Goal: Task Accomplishment & Management: Complete application form

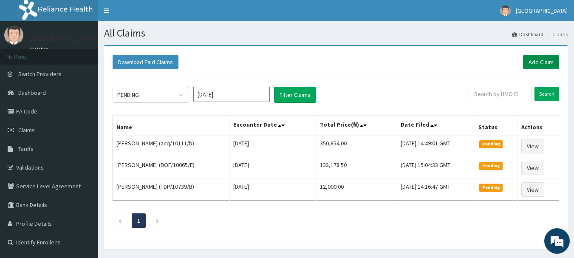
click at [541, 62] on link "Add Claim" at bounding box center [541, 62] width 36 height 14
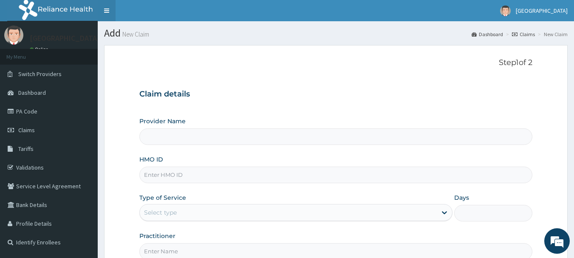
type input "[GEOGRAPHIC_DATA], [GEOGRAPHIC_DATA]"
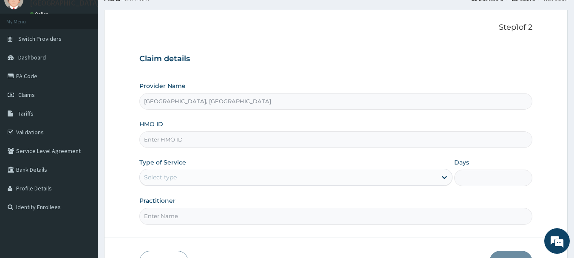
scroll to position [50, 0]
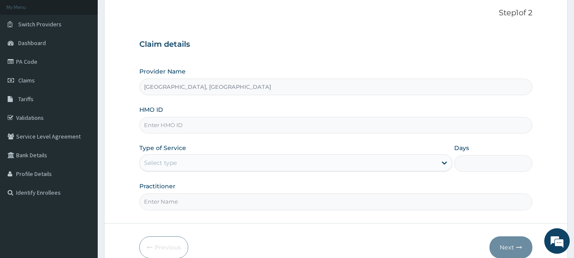
click at [253, 121] on input "HMO ID" at bounding box center [335, 125] width 393 height 17
paste input "opl/10040/a"
type input "opl/10040/a"
click at [202, 149] on div "Type of Service Select type" at bounding box center [295, 158] width 313 height 28
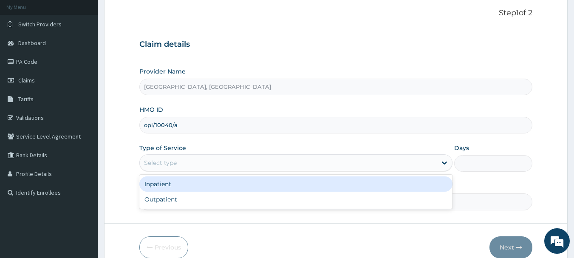
click at [156, 201] on div "Outpatient" at bounding box center [295, 199] width 313 height 15
type input "1"
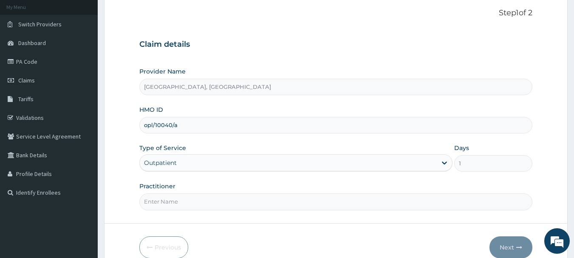
click at [196, 198] on input "Practitioner" at bounding box center [335, 201] width 393 height 17
type input "Dr Calista"
click at [514, 245] on button "Next" at bounding box center [510, 247] width 43 height 22
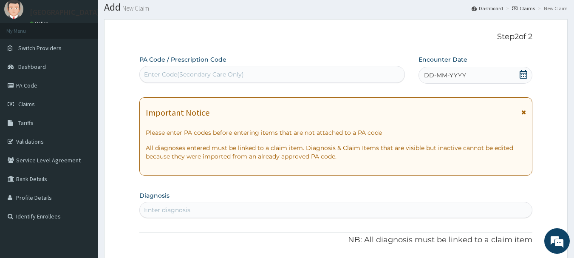
scroll to position [0, 0]
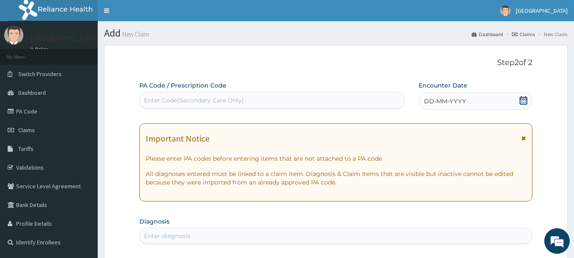
click at [448, 98] on span "DD-MM-YYYY" at bounding box center [445, 101] width 42 height 8
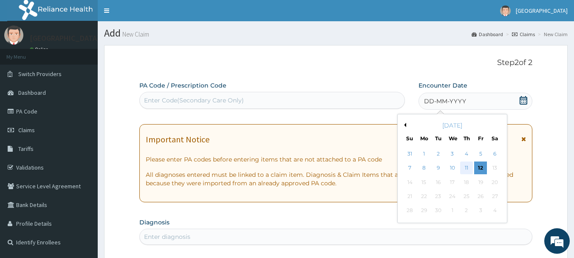
click at [469, 168] on div "11" at bounding box center [466, 168] width 13 height 13
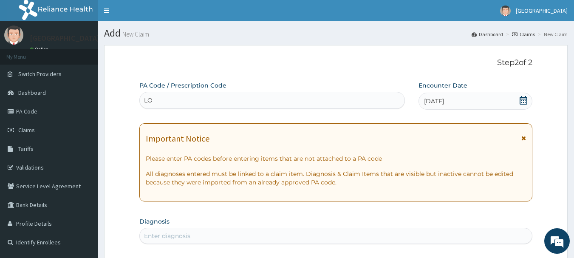
type input "L"
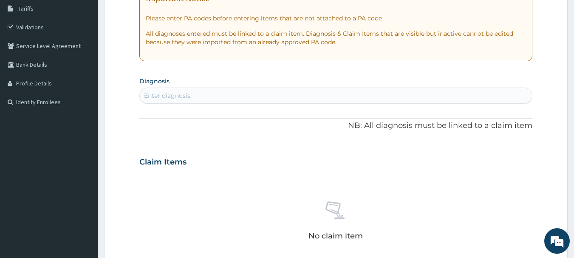
scroll to position [141, 0]
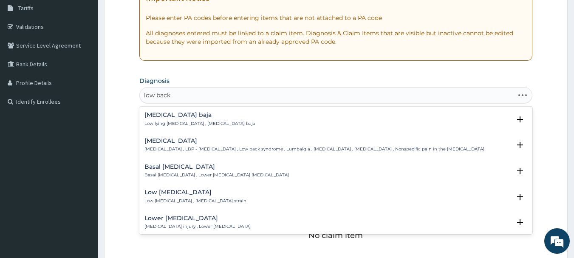
type input "low back"
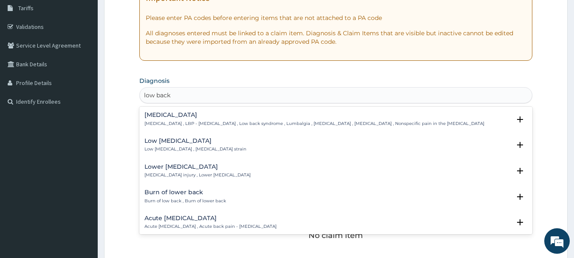
click at [201, 118] on h4 "Low back pain" at bounding box center [314, 115] width 340 height 6
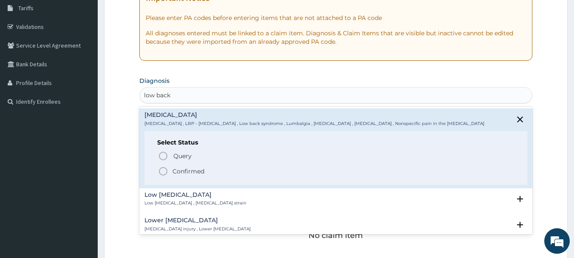
click at [159, 168] on icon "status option filled" at bounding box center [163, 171] width 10 height 10
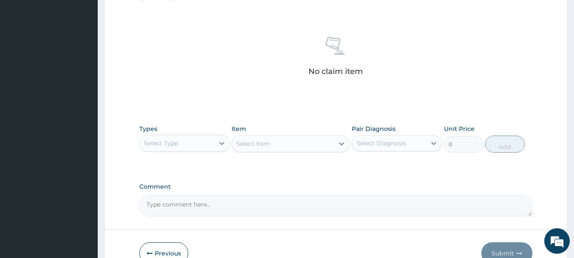
scroll to position [355, 0]
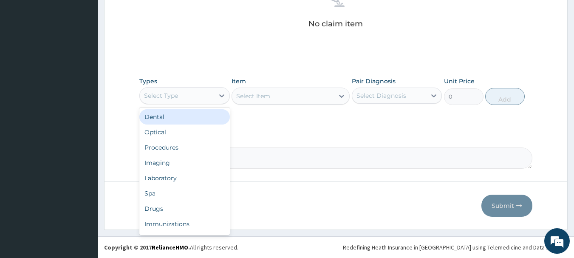
click at [160, 148] on div "Procedures" at bounding box center [184, 147] width 90 height 15
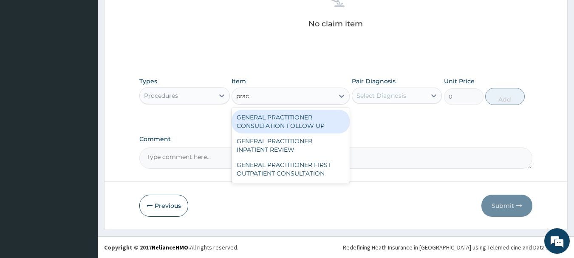
type input "pract"
click at [308, 160] on div "GENERAL PRACTITIONER FIRST OUTPATIENT CONSULTATION" at bounding box center [290, 169] width 118 height 24
type input "3750"
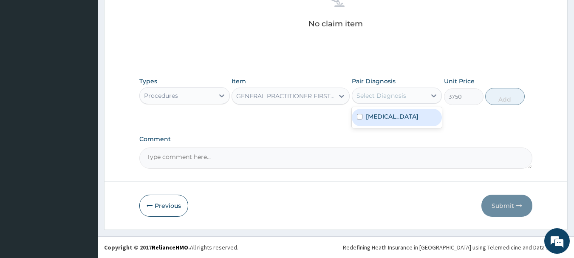
click at [395, 114] on label "Low back pain" at bounding box center [392, 116] width 53 height 8
checkbox input "true"
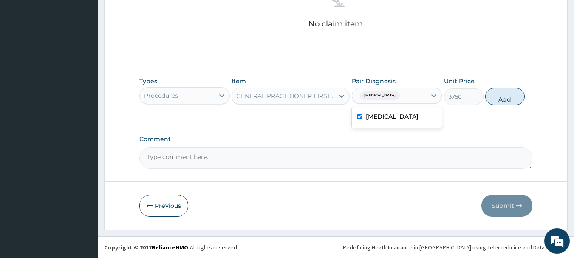
click at [515, 95] on button "Add" at bounding box center [504, 96] width 39 height 17
type input "0"
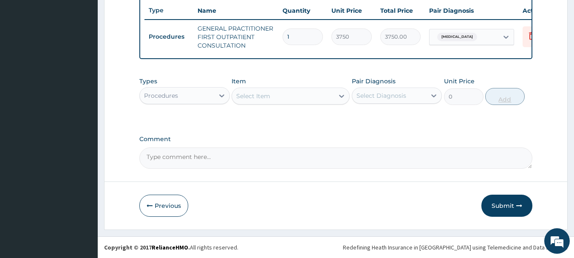
scroll to position [325, 0]
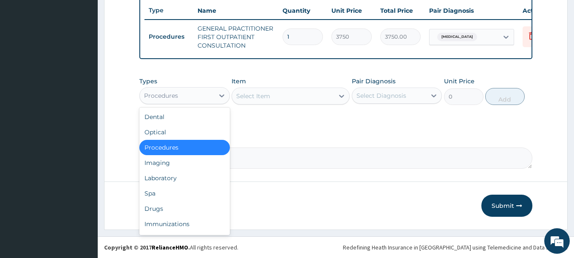
click at [153, 207] on div "Drugs" at bounding box center [184, 208] width 90 height 15
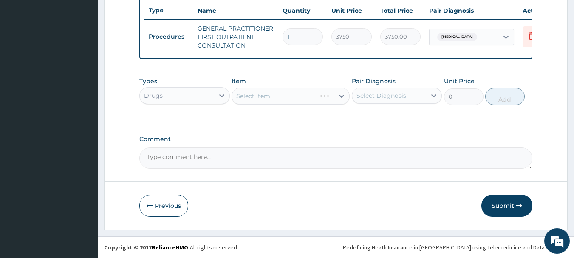
click at [324, 100] on div "Select Item" at bounding box center [290, 95] width 118 height 17
click at [331, 91] on div "Select Item" at bounding box center [290, 95] width 118 height 17
click at [330, 93] on div "Select Item" at bounding box center [290, 95] width 118 height 17
click at [313, 99] on div "Select Item" at bounding box center [290, 95] width 118 height 17
click at [304, 92] on div "Select Item" at bounding box center [290, 95] width 118 height 17
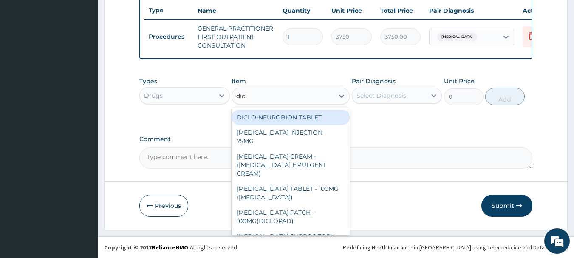
type input "diclo"
click at [313, 133] on div "DICLOFENAC INJECTION - 75MG" at bounding box center [290, 137] width 118 height 24
type input "420"
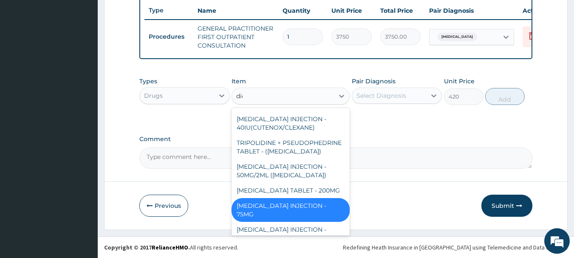
scroll to position [0, 0]
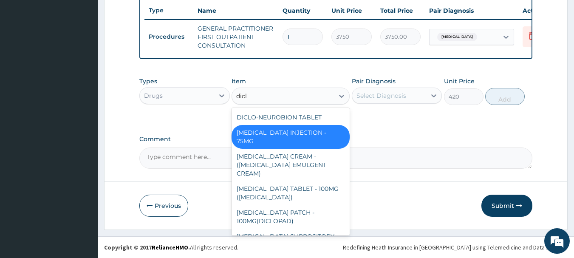
type input "diclo"
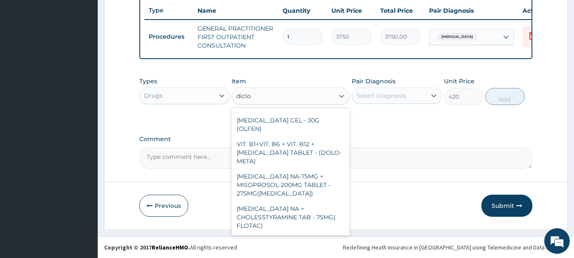
scroll to position [209, 0]
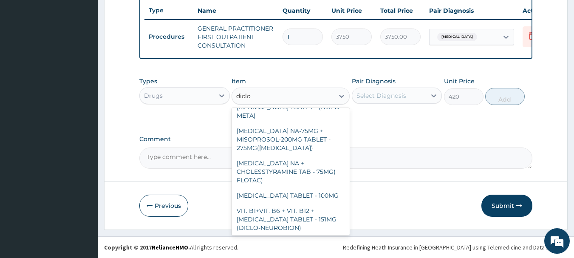
click at [302, 235] on div "DICLOFENAC INJECTION - 75 MG (VOLTAREEN)" at bounding box center [290, 247] width 118 height 24
type input "588"
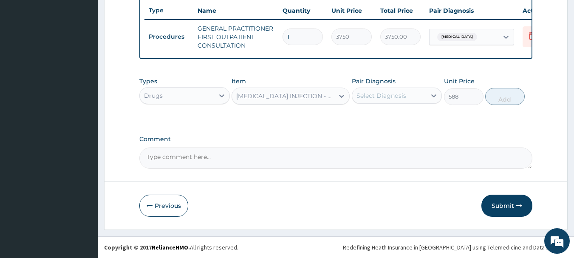
click at [405, 81] on div "Pair Diagnosis Select Diagnosis" at bounding box center [397, 91] width 90 height 28
click at [388, 117] on label "Low back pain" at bounding box center [392, 116] width 53 height 8
checkbox input "true"
click at [521, 99] on button "Add" at bounding box center [504, 96] width 39 height 17
type input "0"
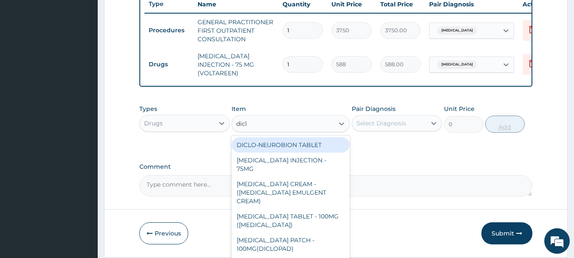
type input "diclo"
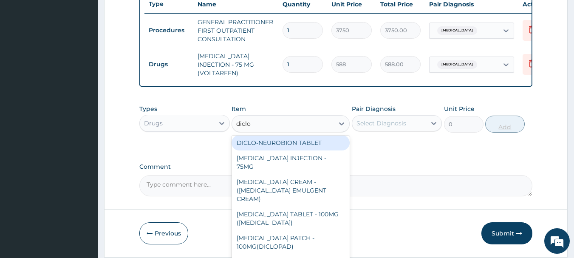
scroll to position [0, 0]
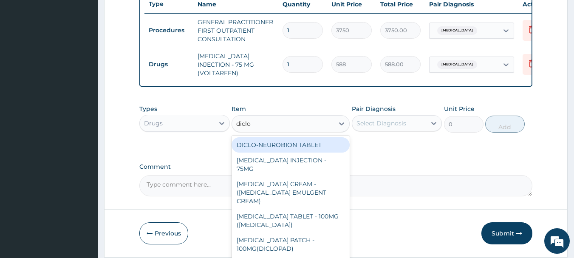
click at [316, 208] on div "DICLOFENAC TABLET - 100MG (CATAFLAM)" at bounding box center [290, 220] width 118 height 24
type input "78.39999999999999"
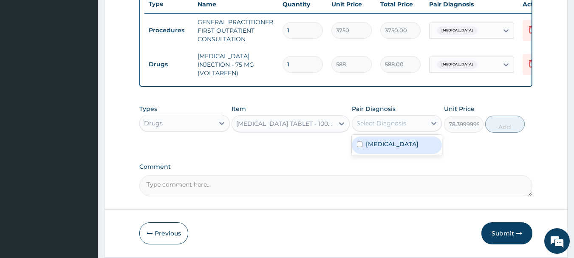
click at [400, 148] on label "Low back pain" at bounding box center [392, 144] width 53 height 8
checkbox input "true"
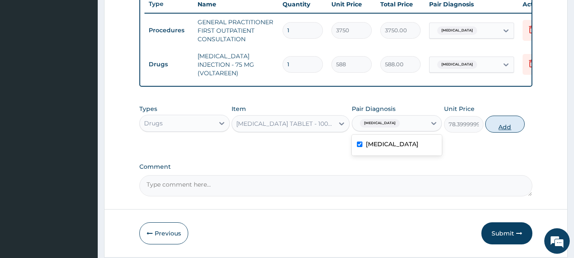
click at [515, 129] on button "Add" at bounding box center [504, 123] width 39 height 17
type input "0"
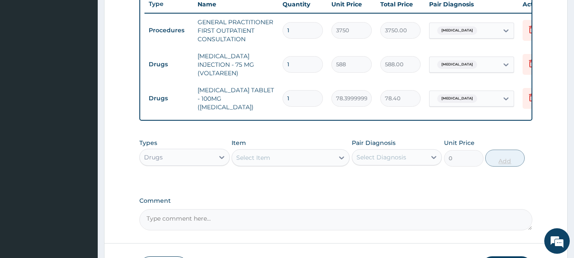
type input "10"
type input "784.00"
type input "10"
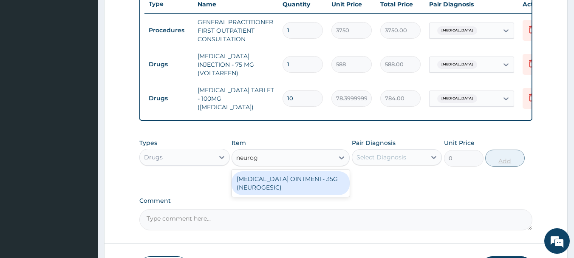
type input "neuroge"
click at [313, 178] on div "METHYL SALICYLATE OINTMENT- 35G (NEUROGESIC)" at bounding box center [290, 183] width 118 height 24
type input "1400"
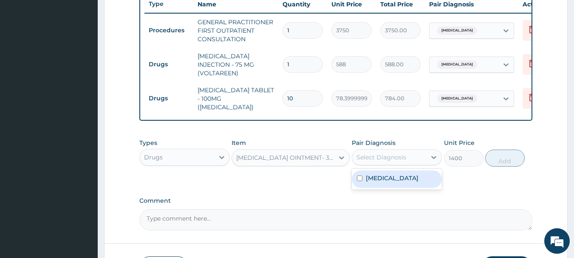
click at [403, 178] on label "Low back pain" at bounding box center [392, 178] width 53 height 8
checkbox input "true"
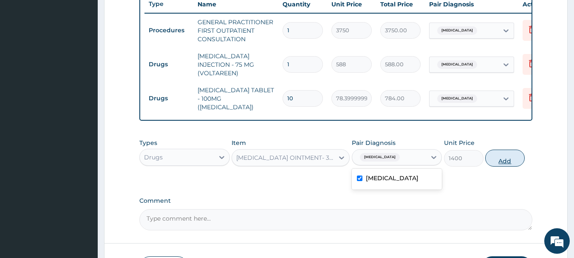
click at [509, 155] on button "Add" at bounding box center [504, 157] width 39 height 17
type input "0"
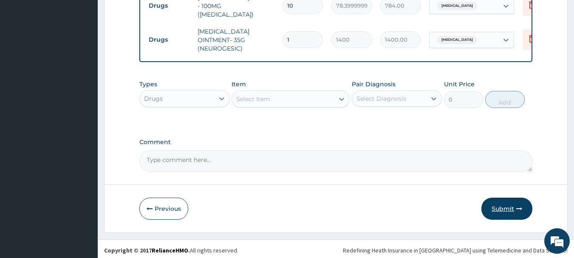
click at [507, 203] on button "Submit" at bounding box center [506, 208] width 51 height 22
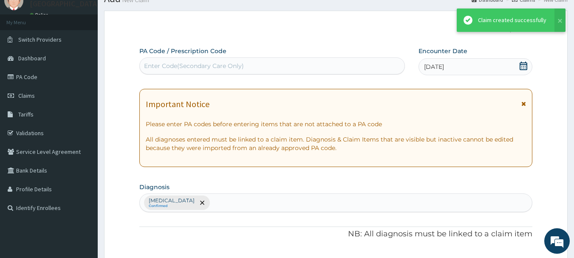
scroll to position [418, 0]
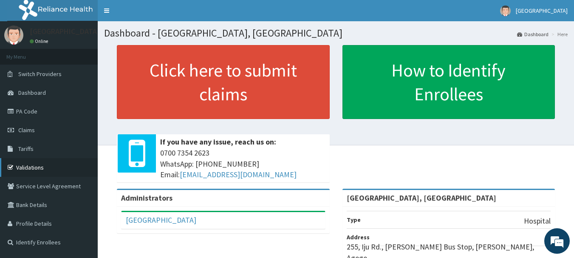
click at [28, 166] on link "Validations" at bounding box center [49, 167] width 98 height 19
click at [17, 172] on link "Validations" at bounding box center [49, 167] width 98 height 19
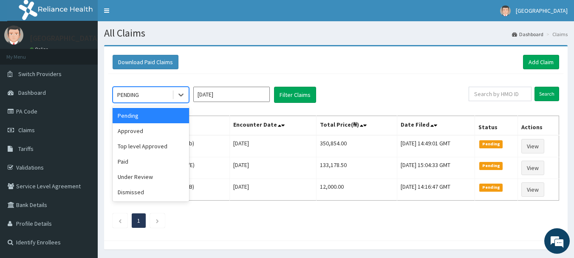
click at [133, 134] on div "Approved" at bounding box center [151, 130] width 76 height 15
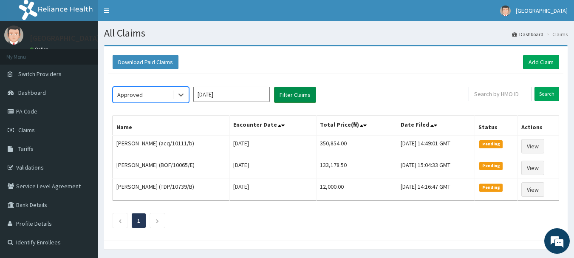
click at [300, 97] on button "Filter Claims" at bounding box center [295, 95] width 42 height 16
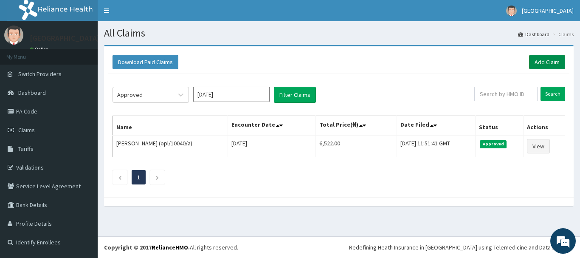
click at [541, 59] on link "Add Claim" at bounding box center [547, 62] width 36 height 14
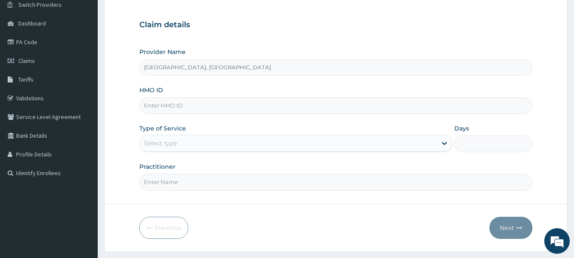
scroll to position [72, 0]
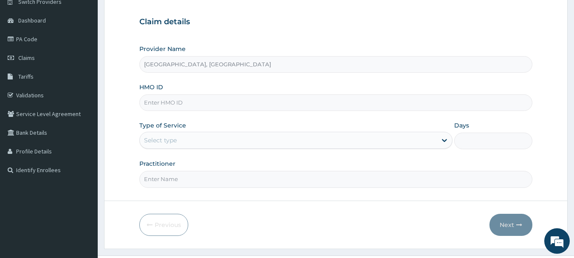
click at [213, 105] on input "HMO ID" at bounding box center [335, 102] width 393 height 17
paste input "hmb/10027/a"
type input "hmb/10027/a"
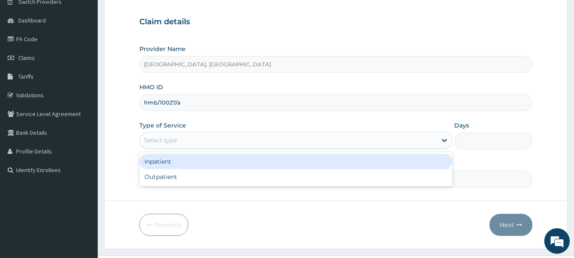
click at [161, 177] on div "Outpatient" at bounding box center [295, 176] width 313 height 15
type input "1"
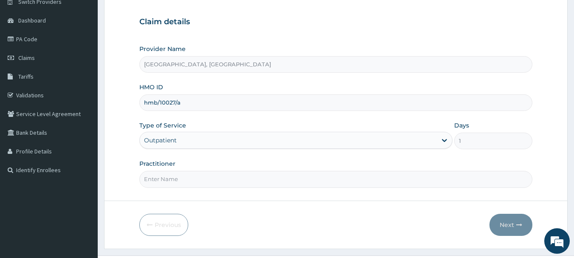
click at [188, 177] on input "Practitioner" at bounding box center [335, 179] width 393 height 17
type input "DR Adesipe"
click at [516, 224] on icon "button" at bounding box center [519, 225] width 6 height 6
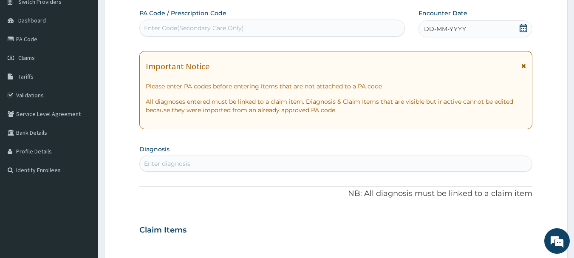
scroll to position [0, 0]
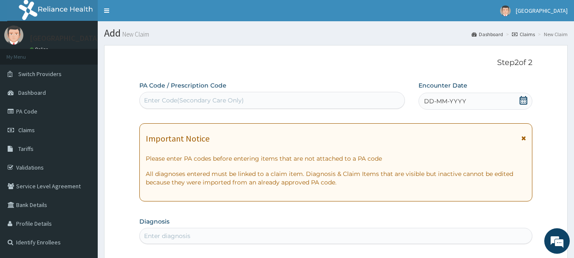
click at [439, 94] on div "DD-MM-YYYY" at bounding box center [475, 101] width 114 height 17
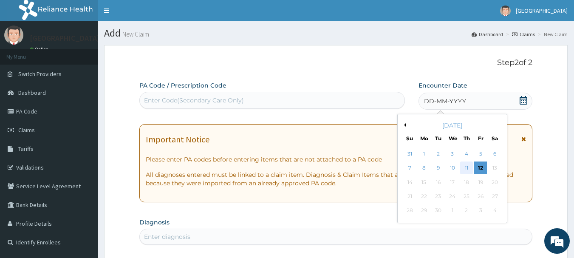
click at [464, 167] on div "11" at bounding box center [466, 168] width 13 height 13
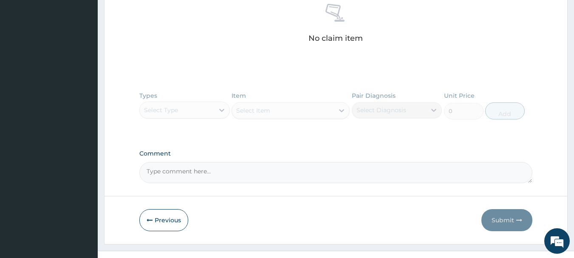
scroll to position [338, 0]
click at [212, 109] on div "Types Select Type Item Select Item Pair Diagnosis Select Diagnosis Unit Price 0…" at bounding box center [335, 111] width 393 height 49
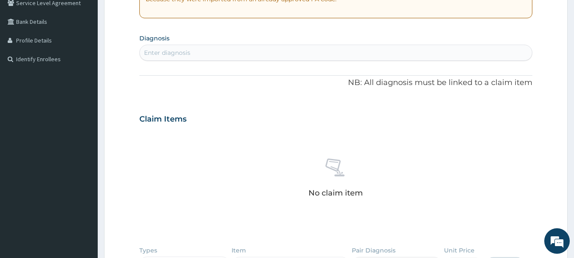
scroll to position [158, 0]
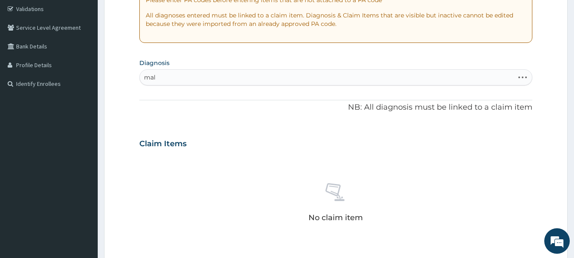
type input "mala"
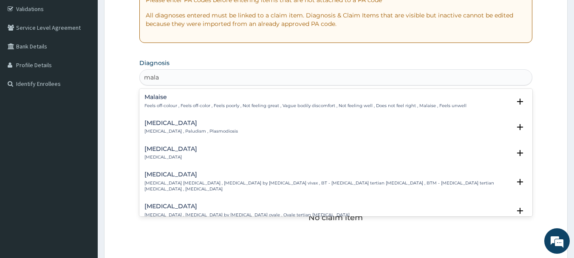
click at [176, 131] on p "Malaria , Paludism , Plasmodiosis" at bounding box center [190, 131] width 93 height 6
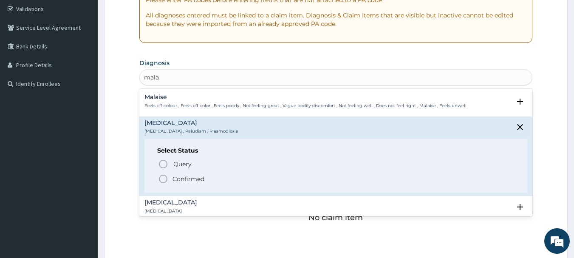
click at [166, 183] on icon "status option filled" at bounding box center [163, 179] width 10 height 10
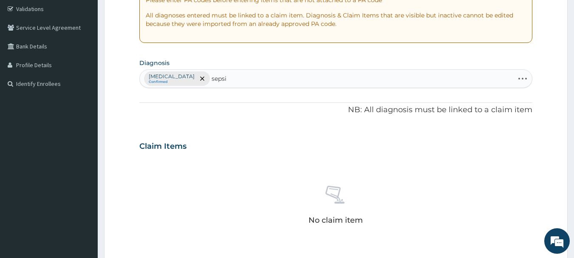
type input "sepsis"
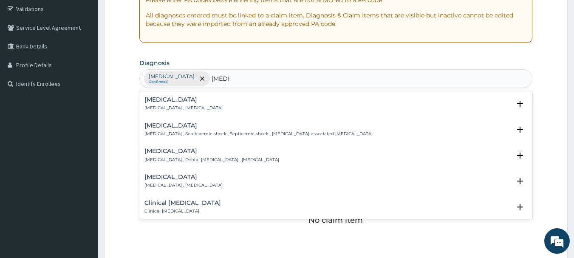
click at [169, 107] on p "Systemic infection , Sepsis" at bounding box center [183, 108] width 78 height 6
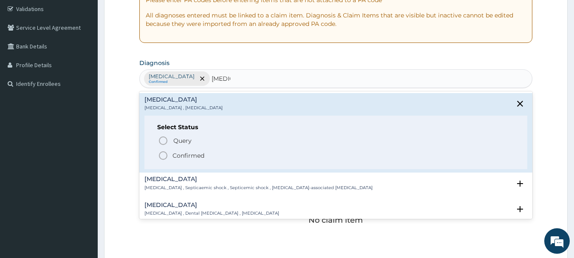
click at [159, 157] on circle "status option filled" at bounding box center [163, 156] width 8 height 8
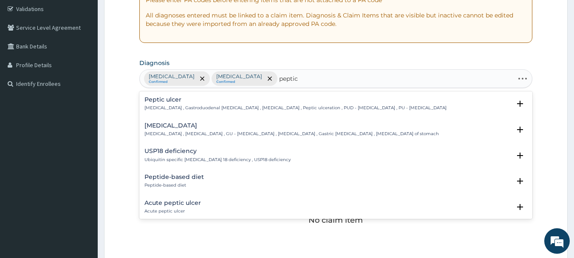
type input "peptic"
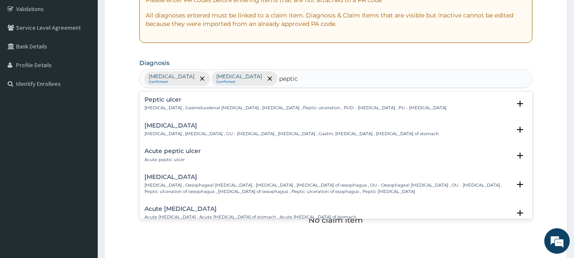
click at [168, 150] on h4 "Acute peptic ulcer" at bounding box center [172, 151] width 56 height 6
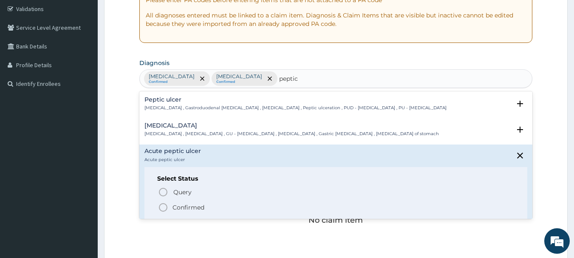
click at [161, 205] on icon "status option filled" at bounding box center [163, 207] width 10 height 10
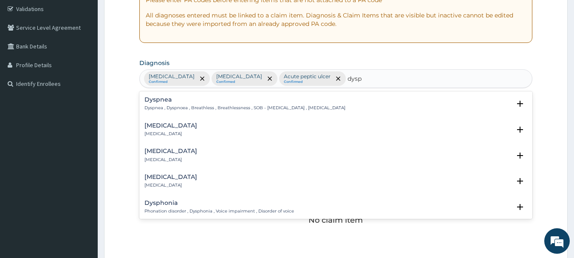
type input "dyspe"
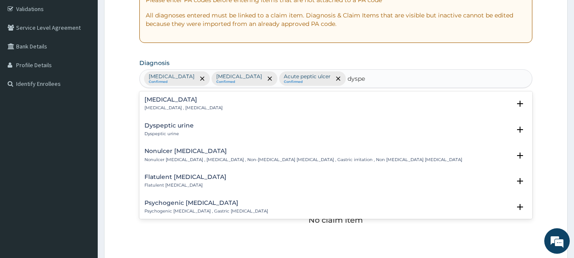
click at [175, 100] on h4 "Indigestion" at bounding box center [183, 99] width 78 height 6
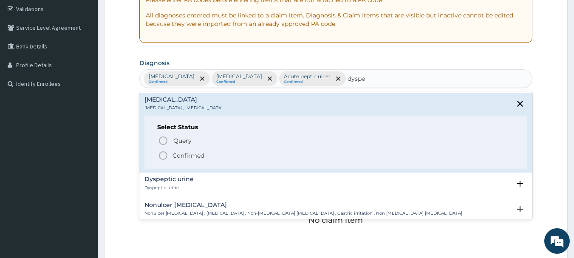
click at [161, 156] on icon "status option filled" at bounding box center [163, 155] width 10 height 10
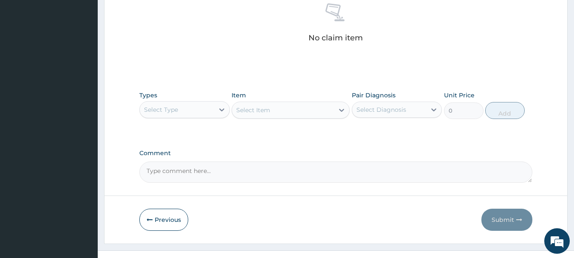
scroll to position [355, 0]
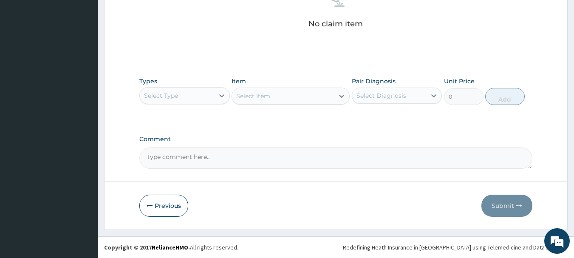
click at [315, 93] on div "Select Item" at bounding box center [290, 95] width 118 height 17
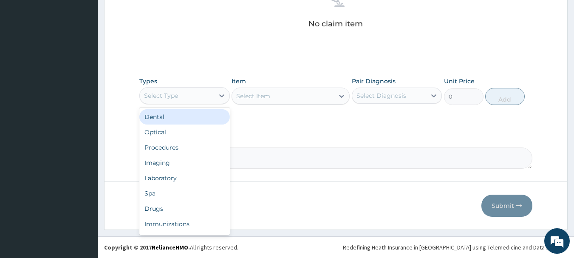
click at [165, 148] on div "Procedures" at bounding box center [184, 147] width 90 height 15
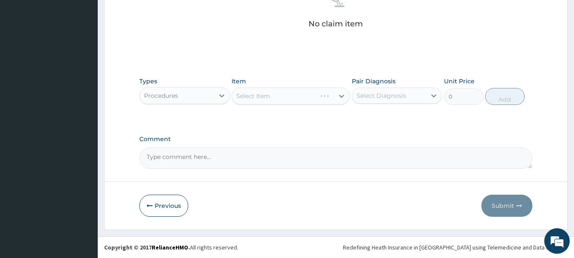
click at [329, 91] on div "Select Item" at bounding box center [290, 95] width 118 height 17
click at [313, 89] on div "Select Item" at bounding box center [290, 95] width 118 height 17
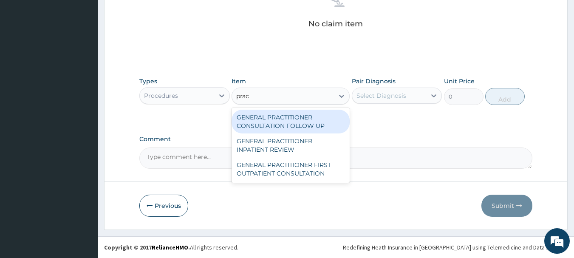
type input "pract"
click at [307, 166] on div "GENERAL PRACTITIONER FIRST OUTPATIENT CONSULTATION" at bounding box center [290, 169] width 118 height 24
type input "3750"
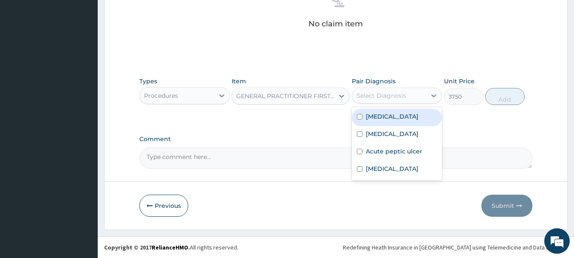
click at [383, 116] on label "Malaria" at bounding box center [392, 116] width 53 height 8
checkbox input "true"
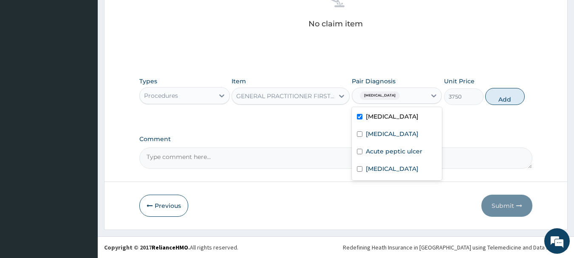
click at [524, 88] on div "Types Procedures Item GENERAL PRACTITIONER FIRST OUTPATIENT CONSULTATION Pair D…" at bounding box center [335, 91] width 393 height 37
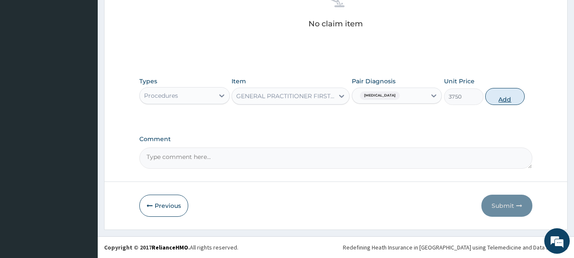
click at [515, 92] on button "Add" at bounding box center [504, 96] width 39 height 17
type input "0"
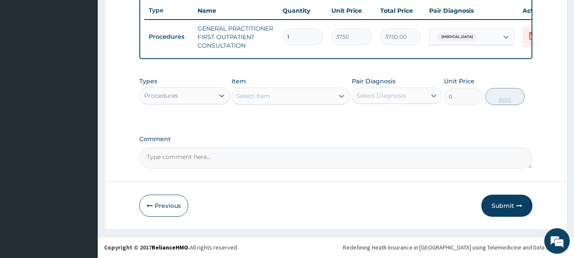
scroll to position [325, 0]
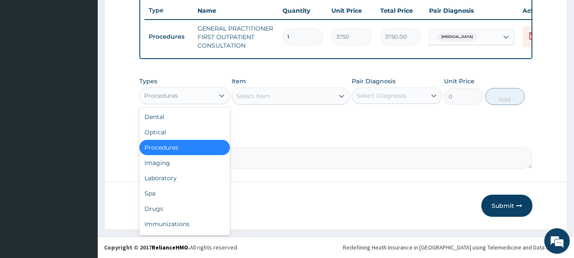
click at [158, 178] on div "Laboratory" at bounding box center [184, 177] width 90 height 15
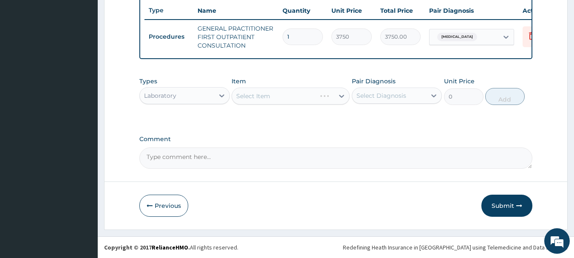
click at [314, 99] on div "Select Item" at bounding box center [290, 95] width 118 height 17
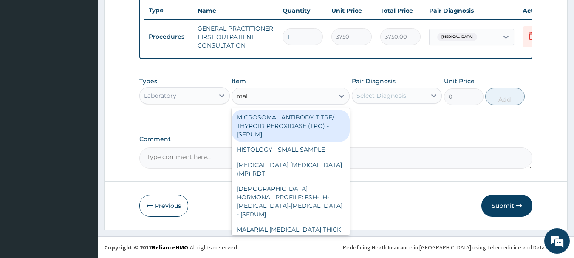
type input "mala"
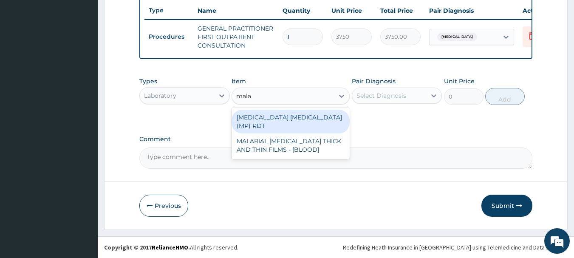
click at [311, 138] on div "MALARIAL PARASITE THICK AND THIN FILMS - [BLOOD]" at bounding box center [290, 145] width 118 height 24
type input "2187.5"
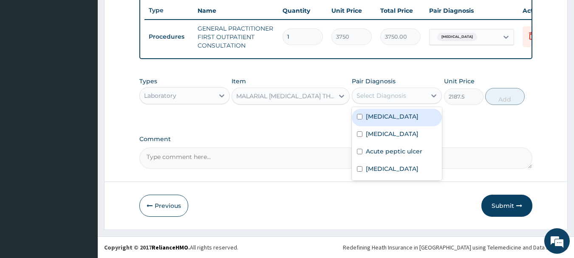
click at [380, 118] on label "Malaria" at bounding box center [392, 116] width 53 height 8
checkbox input "true"
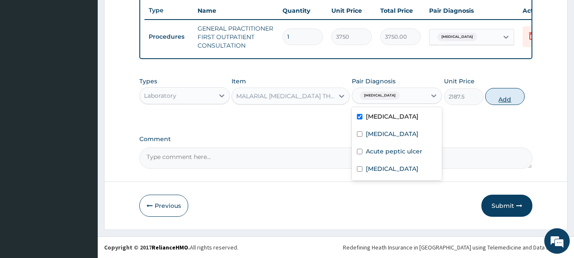
click at [509, 97] on button "Add" at bounding box center [504, 96] width 39 height 17
type input "0"
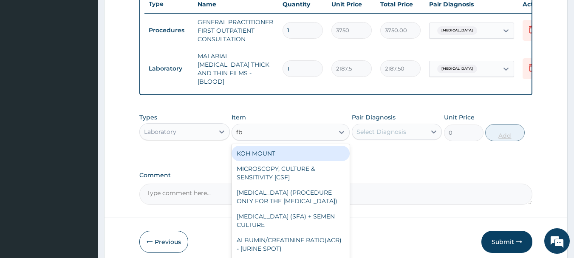
type input "fbc"
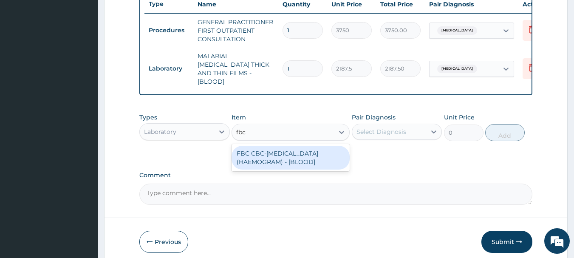
click at [313, 153] on div "FBC CBC-COMPLETE BLOOD COUNT (HAEMOGRAM) - [BLOOD]" at bounding box center [290, 158] width 118 height 24
type input "5000"
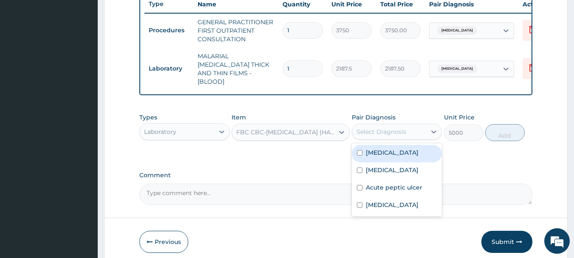
click at [380, 168] on label "Sepsis" at bounding box center [392, 170] width 53 height 8
checkbox input "true"
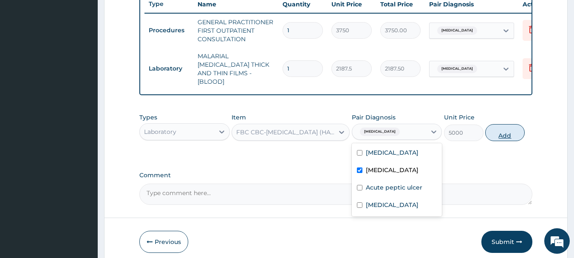
click at [515, 133] on button "Add" at bounding box center [504, 132] width 39 height 17
type input "0"
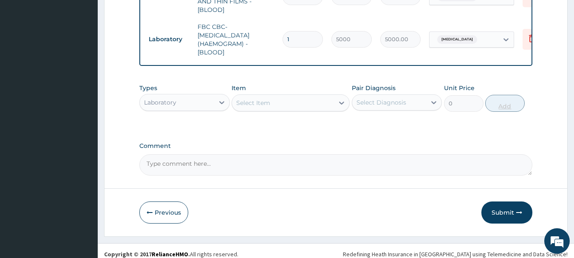
scroll to position [402, 0]
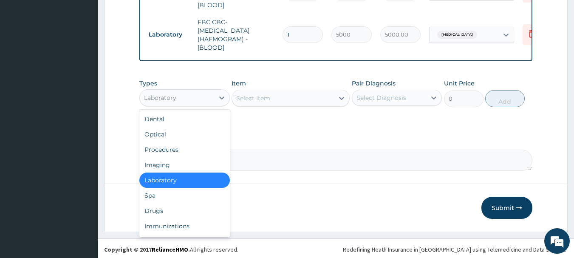
click at [155, 209] on div "Drugs" at bounding box center [184, 210] width 90 height 15
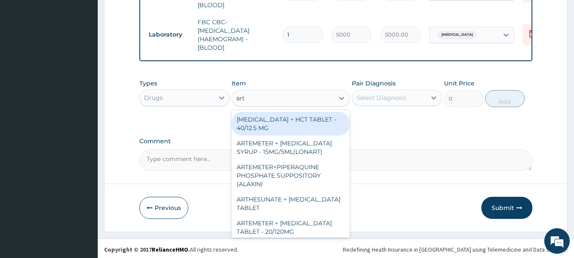
type input "arte"
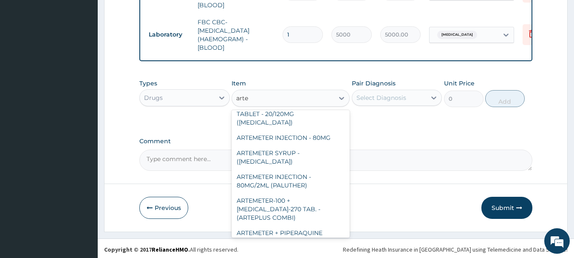
scroll to position [72, 0]
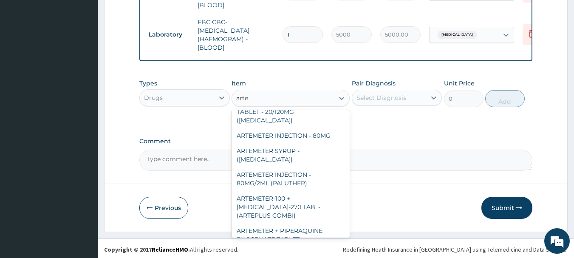
click at [297, 170] on div "ARTEMETER INJECTION - 80MG/2ML (PALUTHER)" at bounding box center [290, 179] width 118 height 24
type input "700"
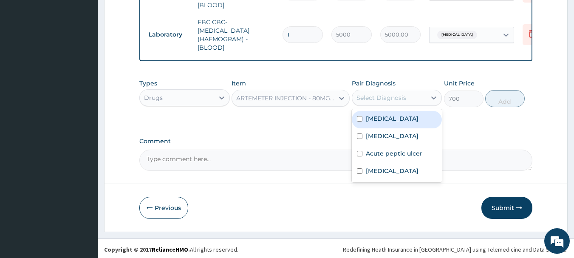
click at [379, 115] on label "Malaria" at bounding box center [392, 118] width 53 height 8
checkbox input "true"
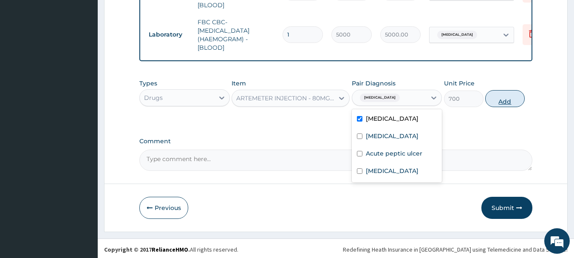
click at [512, 99] on button "Add" at bounding box center [504, 98] width 39 height 17
type input "0"
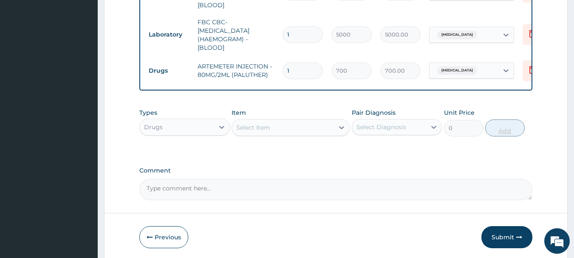
type input "0.00"
type input "3"
type input "2100.00"
type input "0.00"
type input "6"
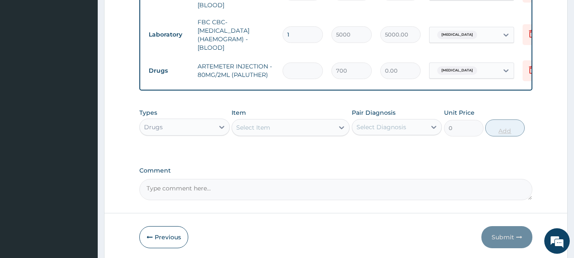
type input "4200.00"
type input "6"
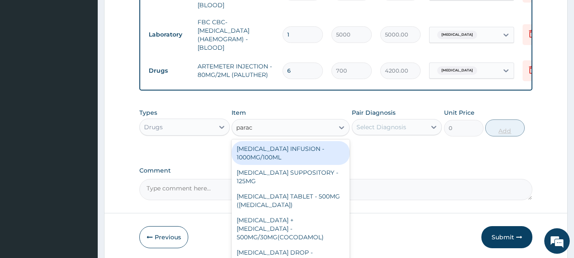
type input "parace"
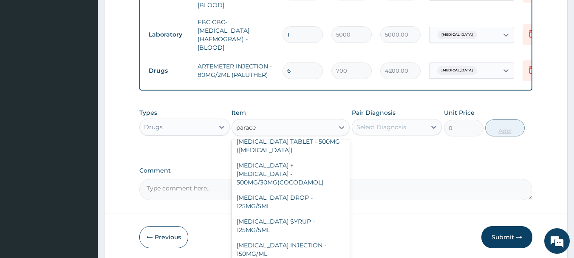
scroll to position [90, 0]
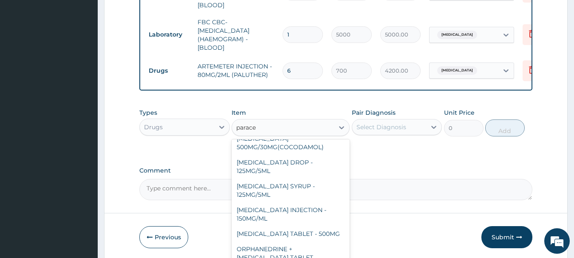
click at [309, 226] on div "PARACETAMOL TABLET - 500MG" at bounding box center [290, 233] width 118 height 15
type input "33.599999999999994"
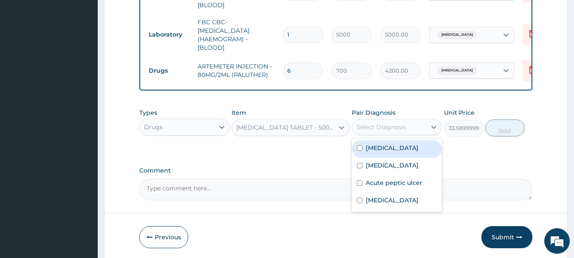
click at [381, 145] on label "Malaria" at bounding box center [392, 148] width 53 height 8
checkbox input "true"
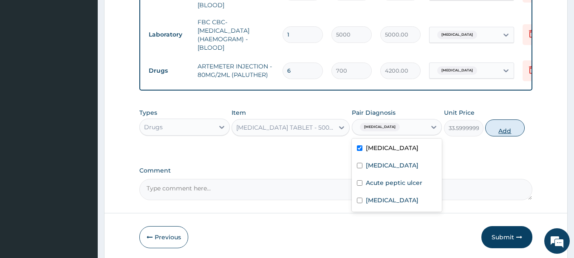
click at [511, 125] on button "Add" at bounding box center [504, 127] width 39 height 17
type input "0"
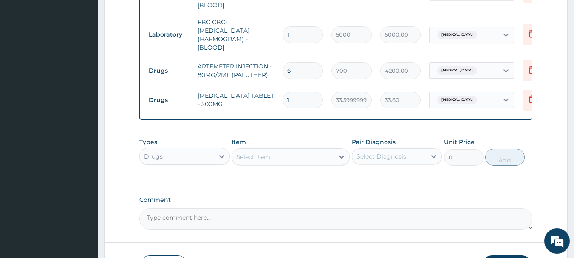
type input "18"
type input "604.80"
type input "18"
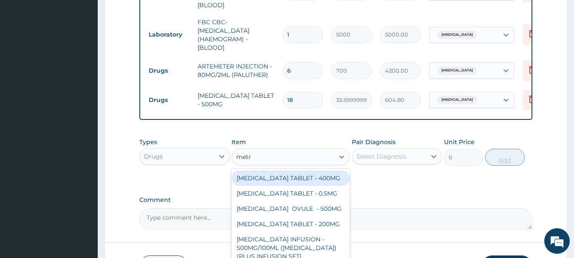
type input "metro"
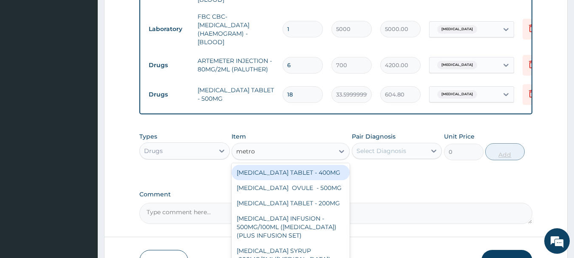
scroll to position [460, 0]
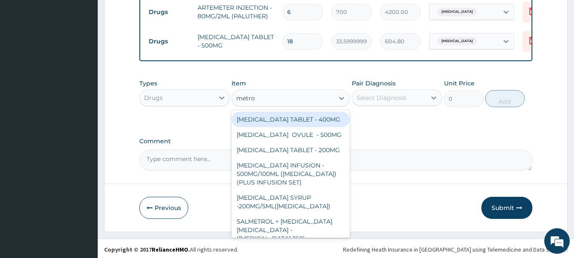
click at [301, 121] on div "METRONIDAZOLE TABLET - 400MG" at bounding box center [290, 119] width 118 height 15
type input "84"
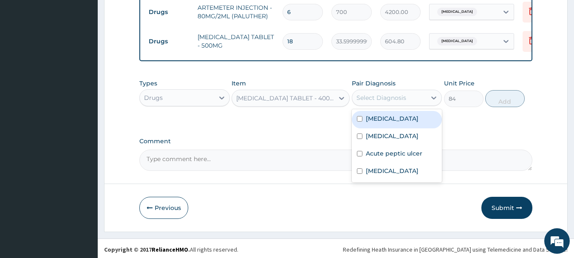
click at [405, 153] on label "Acute peptic ulcer" at bounding box center [394, 153] width 56 height 8
checkbox input "true"
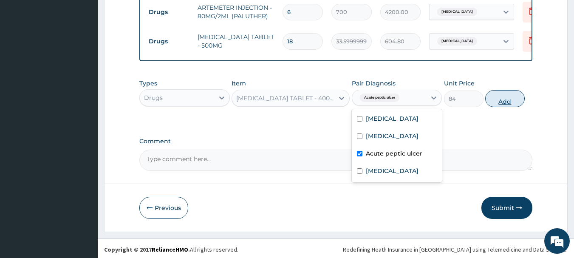
click at [523, 92] on button "Add" at bounding box center [504, 98] width 39 height 17
type input "0"
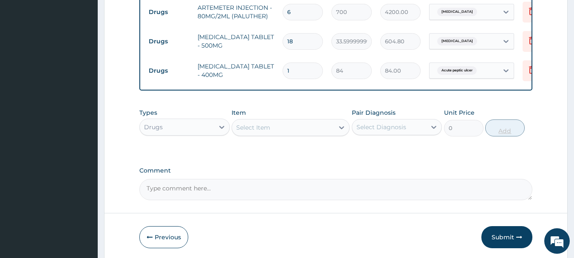
type input "15"
type input "1260.00"
type input "15"
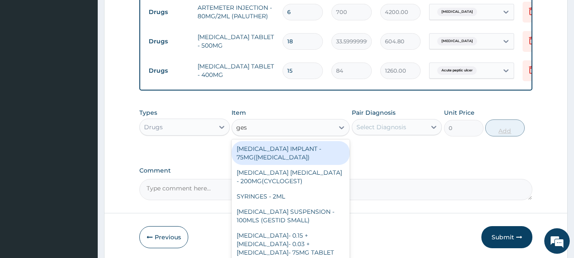
type input "gest"
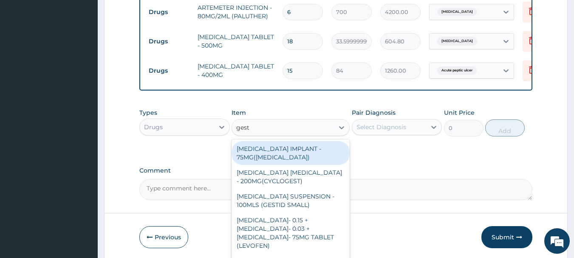
click at [318, 198] on div "ANTACID SUSPENSION - 100MLS (GESTID SMALL)" at bounding box center [290, 201] width 118 height 24
type input "1120"
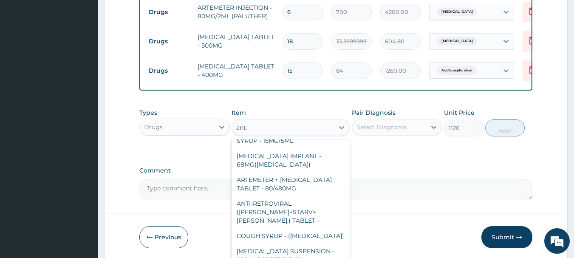
scroll to position [49, 0]
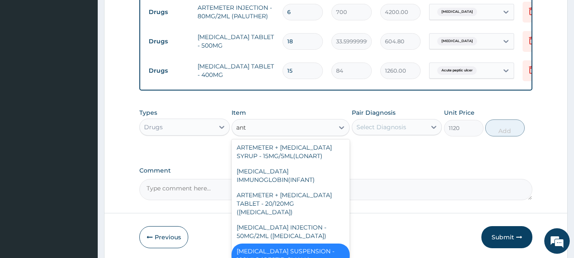
type input "anta"
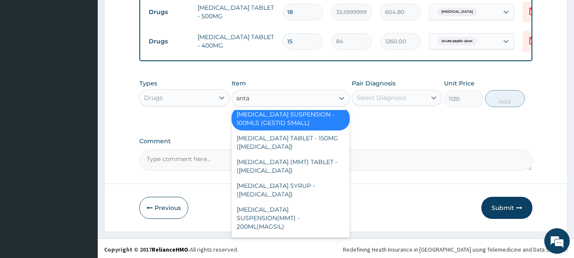
scroll to position [82, 0]
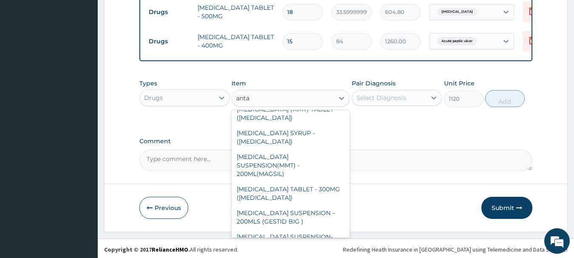
click at [279, 151] on div "ANTACID SUSPENSION(MMT) - 200ML(MAGSIL)" at bounding box center [290, 165] width 118 height 32
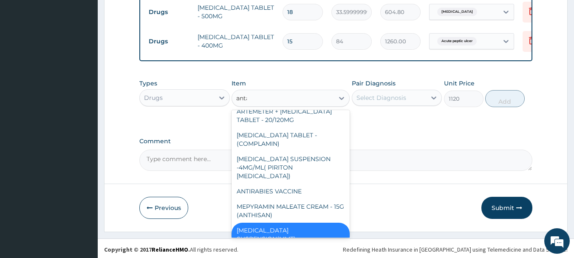
scroll to position [17, 0]
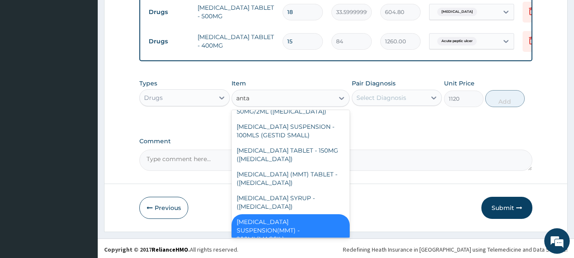
type input "antac"
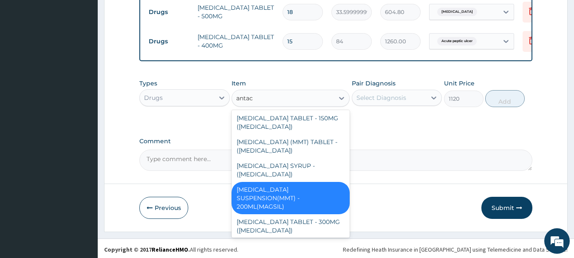
scroll to position [82, 0]
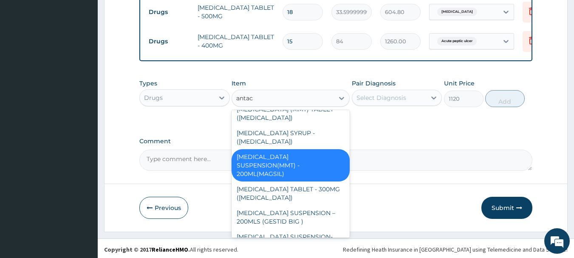
click at [312, 205] on div "ANTACID SUSPENSION – 200MLS (GESTID BIG )" at bounding box center [290, 217] width 118 height 24
type input "1680"
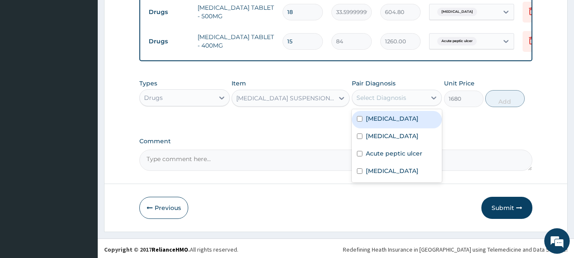
click at [386, 169] on label "Indigestion" at bounding box center [392, 170] width 53 height 8
checkbox input "true"
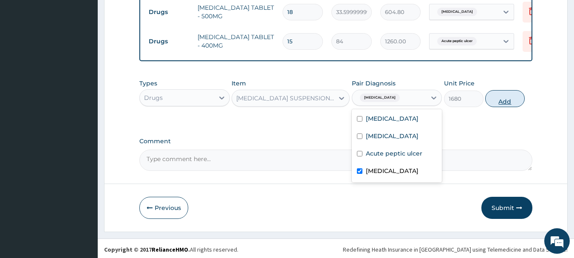
click at [502, 99] on button "Add" at bounding box center [504, 98] width 39 height 17
type input "0"
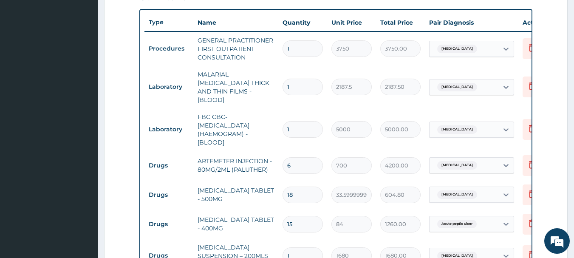
scroll to position [296, 0]
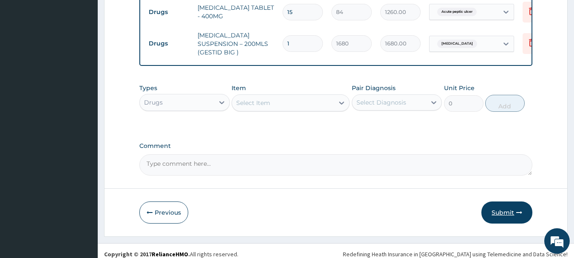
click at [517, 209] on icon "button" at bounding box center [519, 212] width 6 height 6
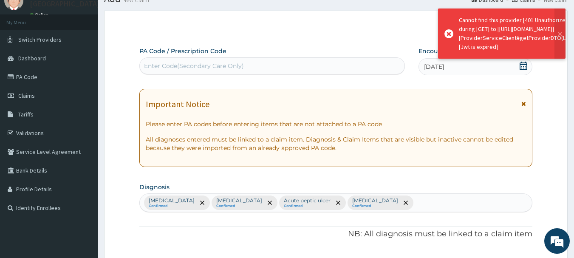
scroll to position [519, 0]
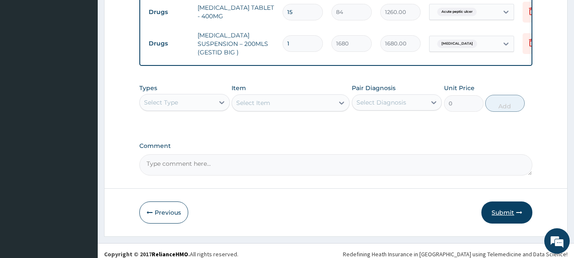
click at [509, 202] on button "Submit" at bounding box center [506, 212] width 51 height 22
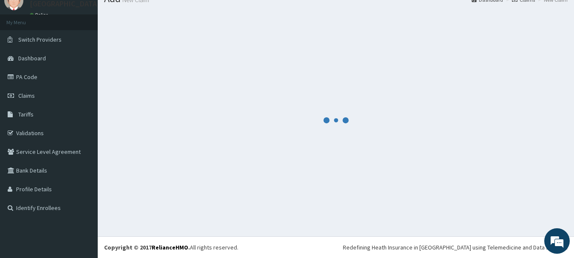
scroll to position [34, 0]
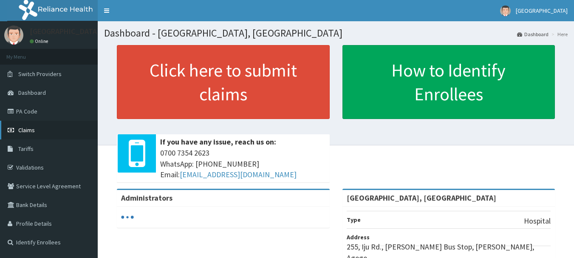
click at [20, 123] on link "Claims" at bounding box center [49, 130] width 98 height 19
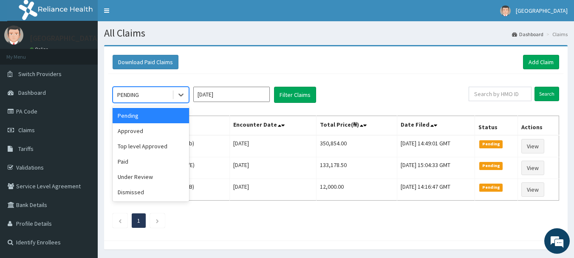
click at [131, 134] on div "Approved" at bounding box center [151, 130] width 76 height 15
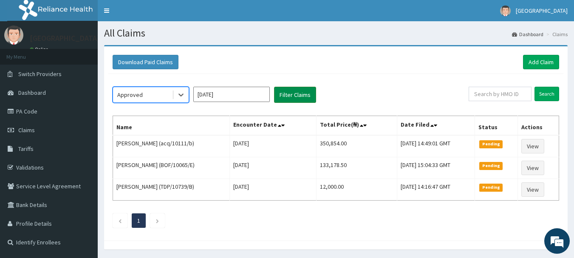
click at [299, 93] on button "Filter Claims" at bounding box center [295, 95] width 42 height 16
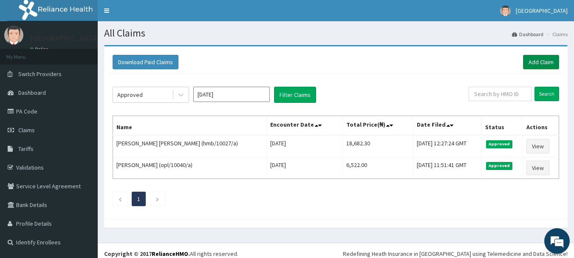
click at [544, 65] on link "Add Claim" at bounding box center [541, 62] width 36 height 14
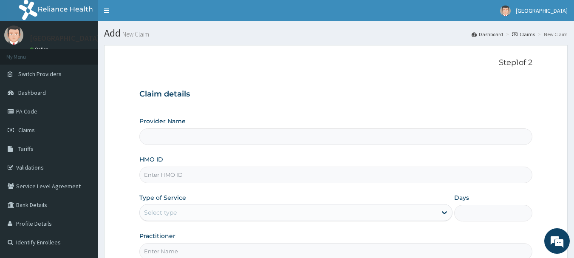
type input "[GEOGRAPHIC_DATA], [GEOGRAPHIC_DATA]"
